Goal: Find specific page/section: Find specific page/section

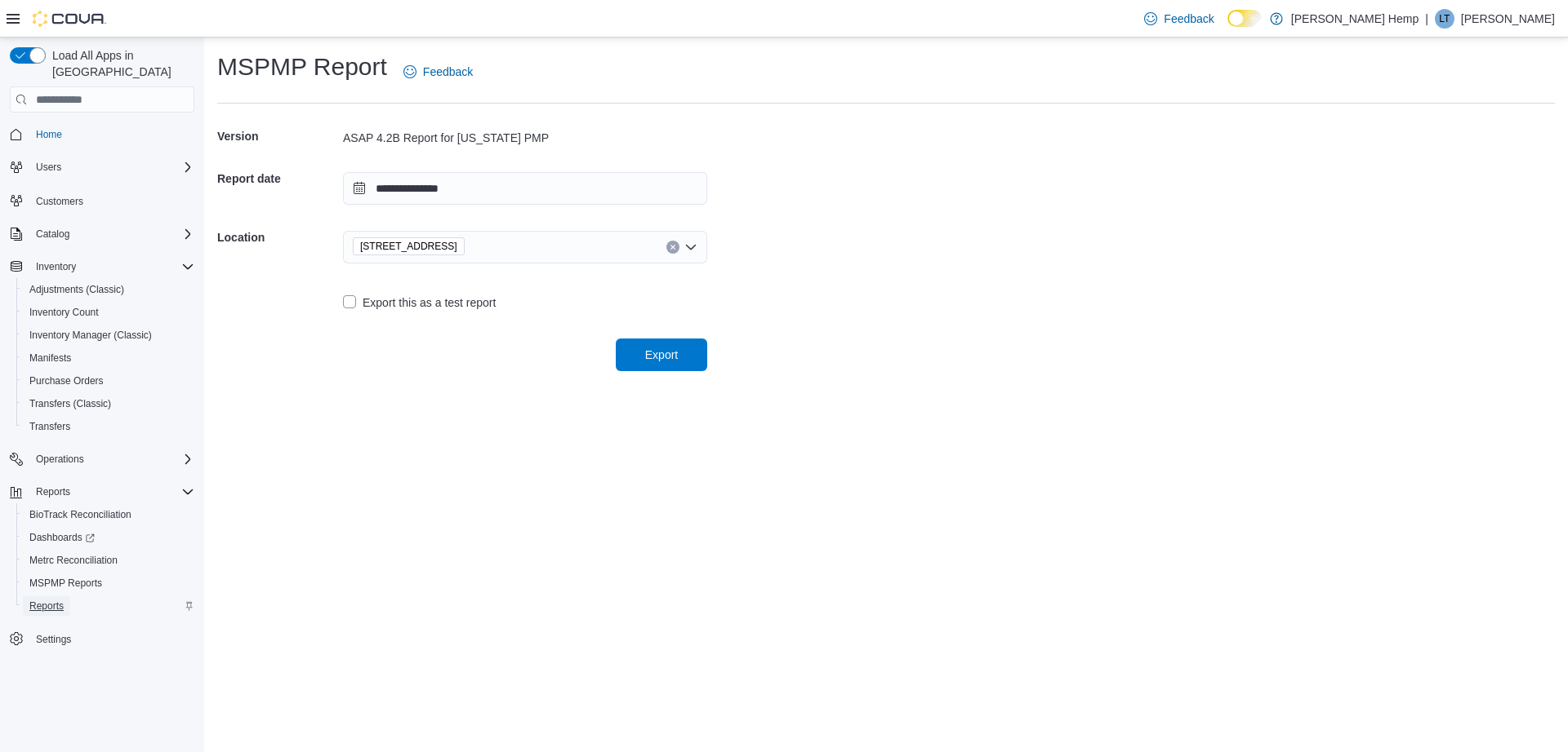
click at [44, 599] on span "Reports" at bounding box center [46, 606] width 34 height 13
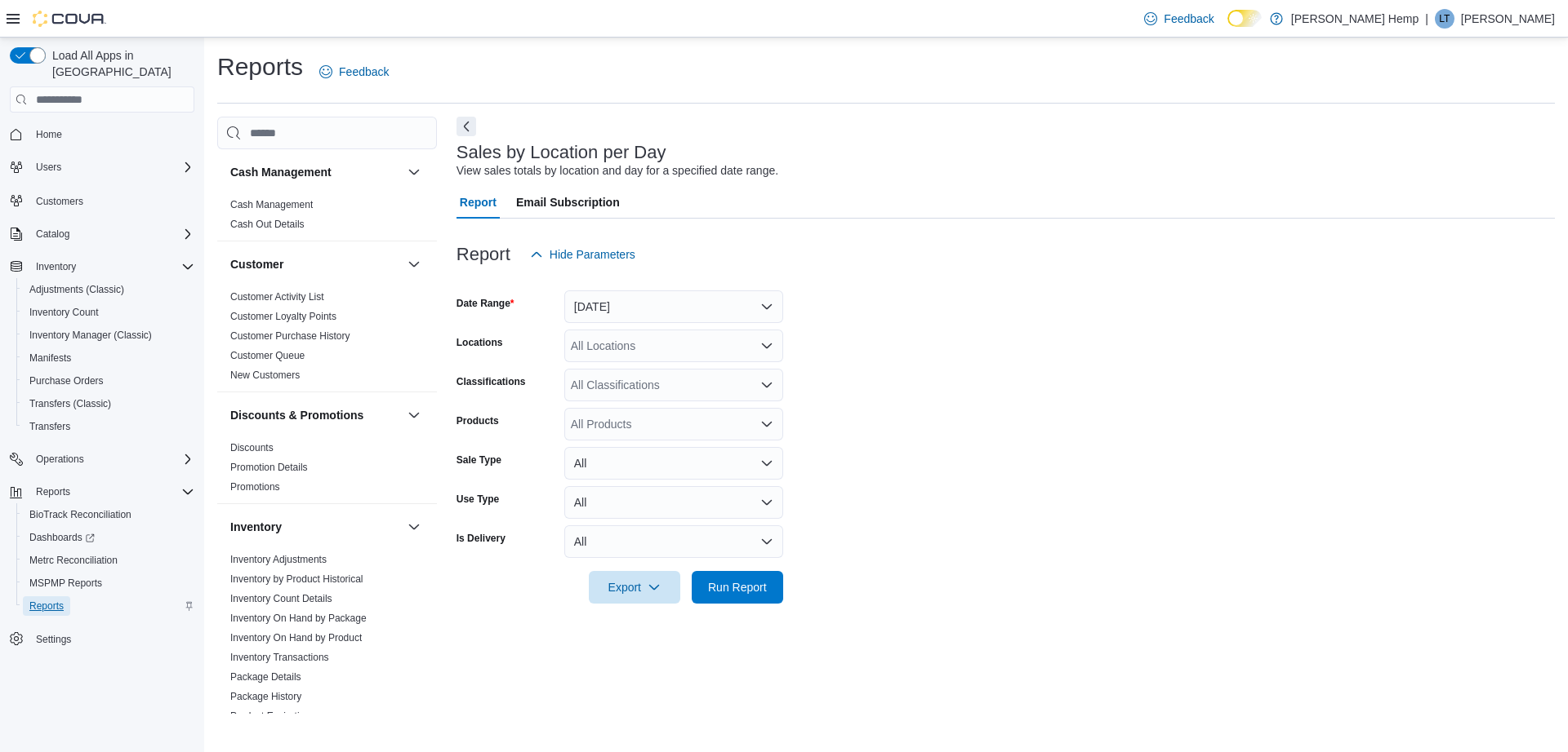
click at [56, 599] on span "Reports" at bounding box center [46, 606] width 34 height 13
click at [75, 326] on span "Inventory Manager (Classic)" at bounding box center [90, 336] width 123 height 20
